Goal: Navigation & Orientation: Find specific page/section

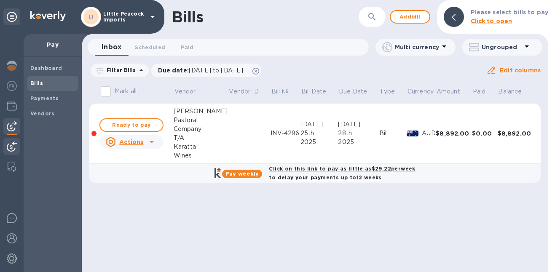
click at [11, 146] on img at bounding box center [12, 147] width 10 height 10
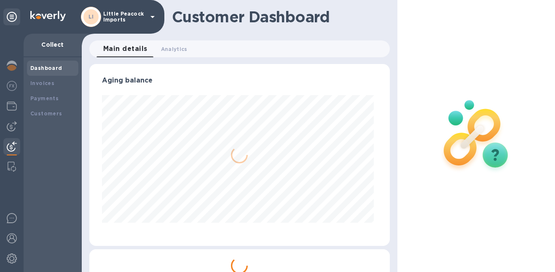
scroll to position [182, 297]
click at [12, 126] on img at bounding box center [12, 126] width 10 height 10
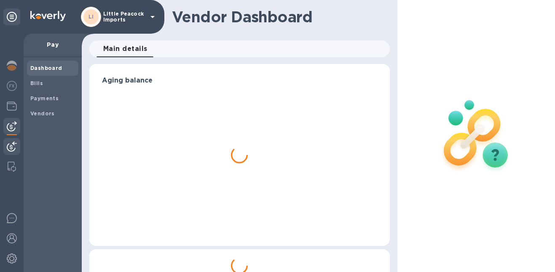
click at [10, 143] on img at bounding box center [12, 147] width 10 height 10
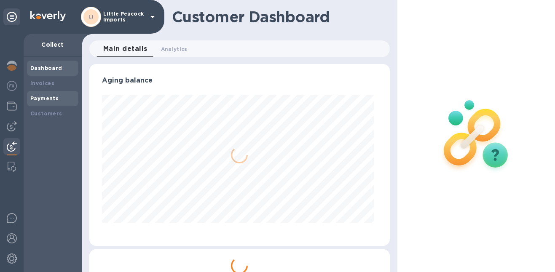
scroll to position [182, 297]
click at [42, 98] on b "Payments" at bounding box center [44, 98] width 28 height 6
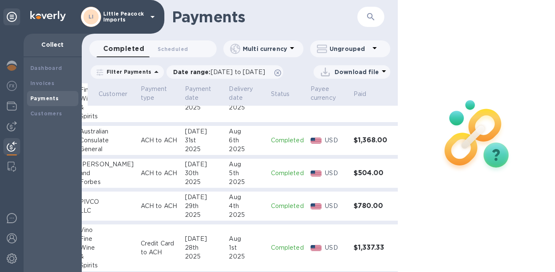
scroll to position [105, 0]
